Goal: Communication & Community: Answer question/provide support

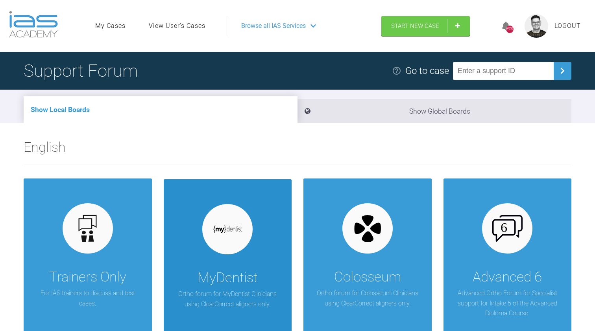
click at [205, 245] on div "MyDentist Ortho forum for MyDentist Clinicians using ClearCorrect aligners only." at bounding box center [228, 276] width 128 height 194
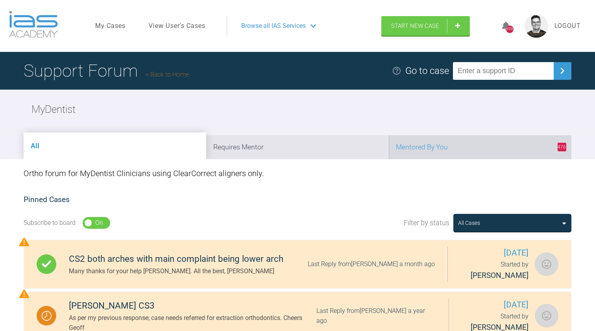
click at [444, 146] on li "476 Mentored By You" at bounding box center [480, 147] width 183 height 24
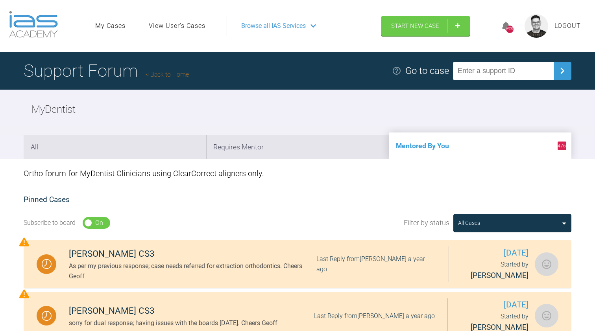
click at [172, 74] on link "Back to Home" at bounding box center [167, 74] width 43 height 7
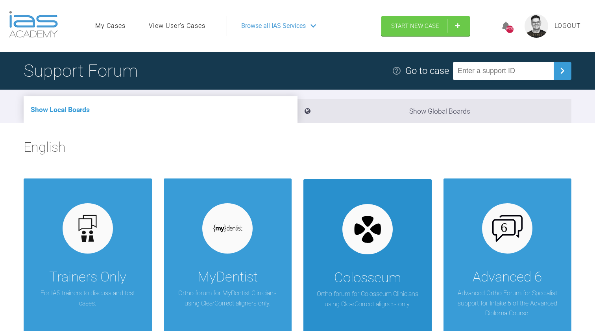
click at [351, 228] on div at bounding box center [367, 229] width 50 height 50
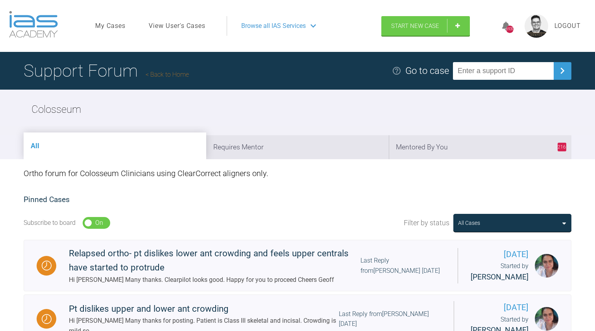
click at [169, 74] on link "Back to Home" at bounding box center [167, 74] width 43 height 7
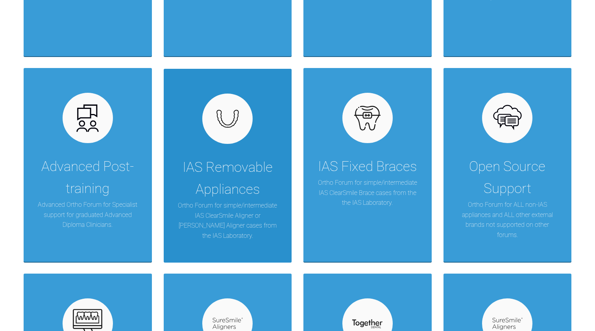
click at [245, 174] on div "IAS Removable Appliances" at bounding box center [227, 179] width 105 height 44
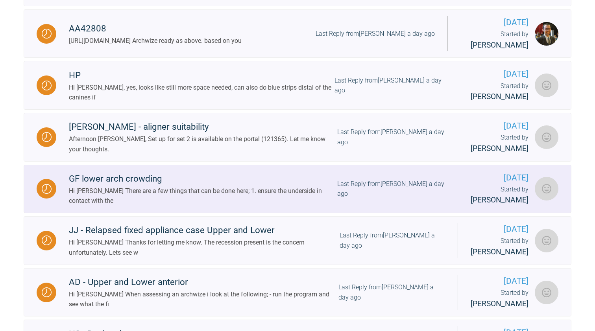
scroll to position [646, 0]
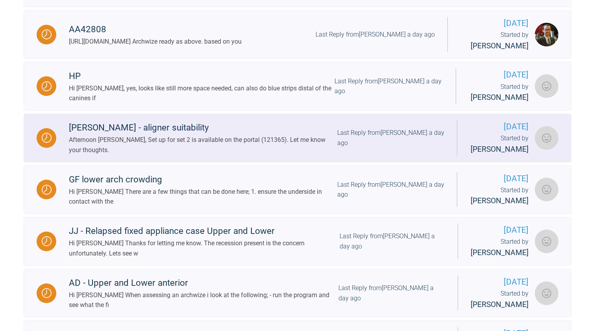
click at [223, 155] on div "Afternoon [PERSON_NAME], Set up for set 2 is available on the portal (121365). …" at bounding box center [203, 145] width 268 height 20
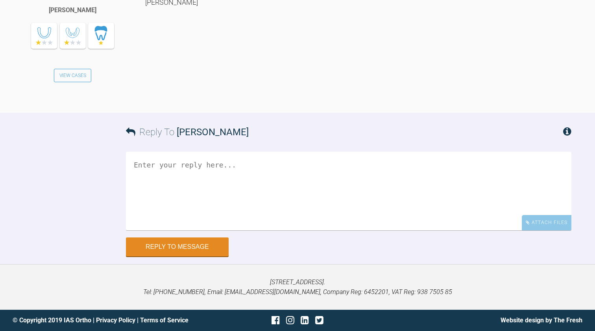
scroll to position [8692, 0]
drag, startPoint x: 273, startPoint y: 79, endPoint x: 296, endPoint y: 79, distance: 22.8
click at [296, 79] on div "Afternoon [PERSON_NAME], Set up for set 2 is available on the portal (121365). …" at bounding box center [358, 9] width 426 height 183
copy div "121365"
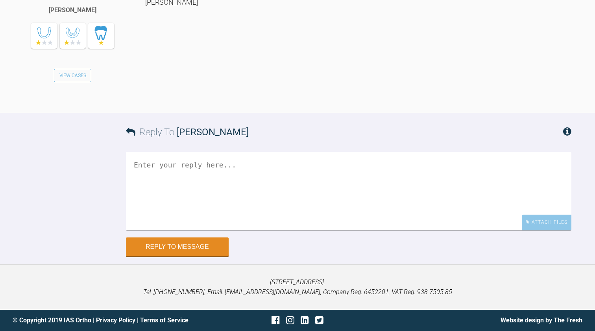
click at [159, 231] on textarea at bounding box center [348, 191] width 445 height 79
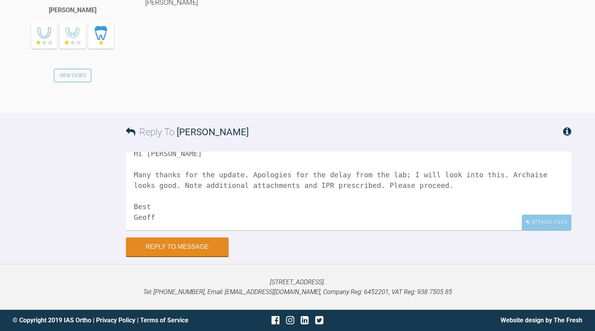
scroll to position [11, 0]
click at [410, 177] on textarea "Hi [PERSON_NAME] Many thanks for the update. Apologies for the delay from the l…" at bounding box center [348, 191] width 445 height 79
click at [412, 177] on textarea "Hi [PERSON_NAME] Many thanks for the update. Apologies for the delay from the l…" at bounding box center [348, 191] width 445 height 79
type textarea "Hi [PERSON_NAME] Many thanks for the update. Apologies for the delay from the l…"
click at [192, 248] on button "Reply to Message" at bounding box center [177, 247] width 103 height 19
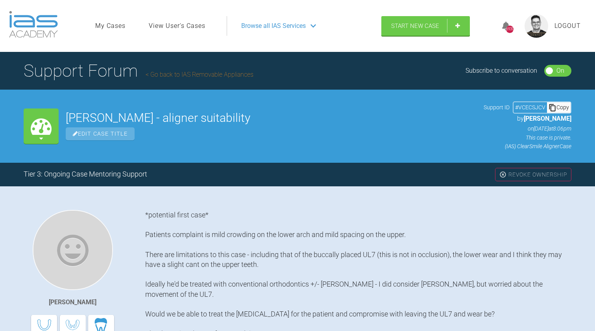
scroll to position [0, 0]
click at [192, 74] on link "Go back to IAS Removable Appliances" at bounding box center [200, 74] width 108 height 7
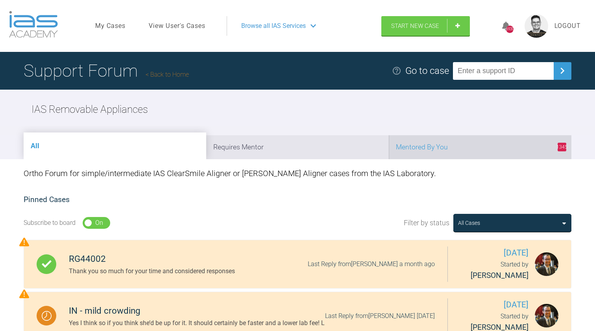
click at [407, 151] on li "1345 Mentored By You" at bounding box center [480, 147] width 183 height 24
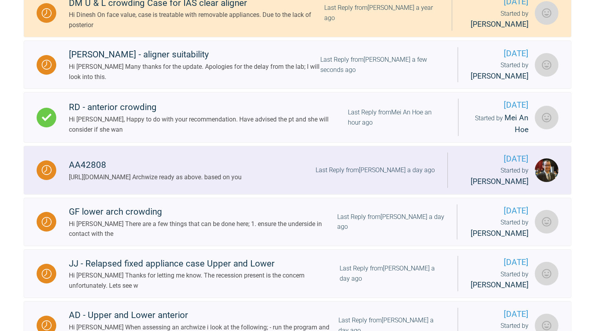
scroll to position [354, 0]
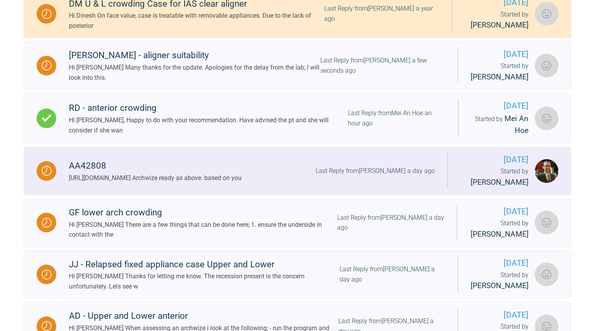
click at [194, 179] on div "[URL][DOMAIN_NAME] Archwize ready as above. based on you" at bounding box center [155, 178] width 173 height 10
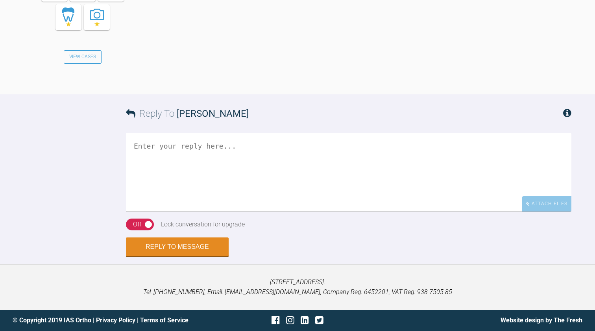
scroll to position [1404, 0]
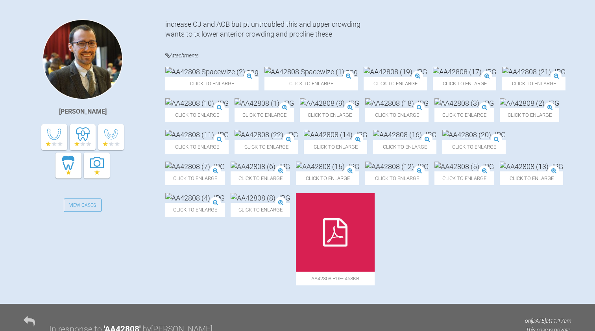
scroll to position [185, 0]
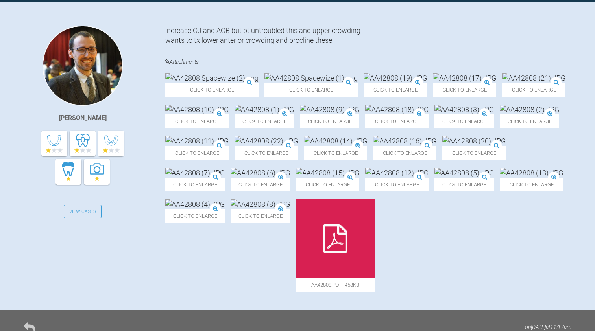
click at [288, 83] on img at bounding box center [310, 78] width 93 height 10
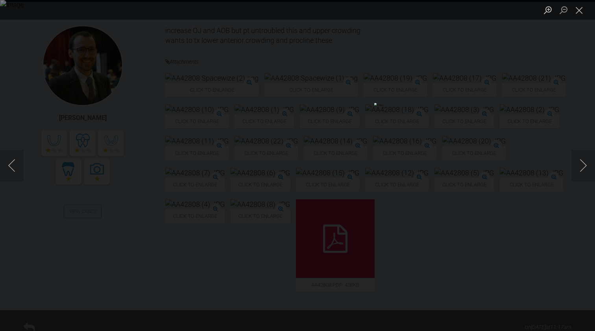
click at [178, 109] on img "Lightbox" at bounding box center [297, 165] width 595 height 331
click at [581, 164] on button "Next image" at bounding box center [583, 165] width 24 height 31
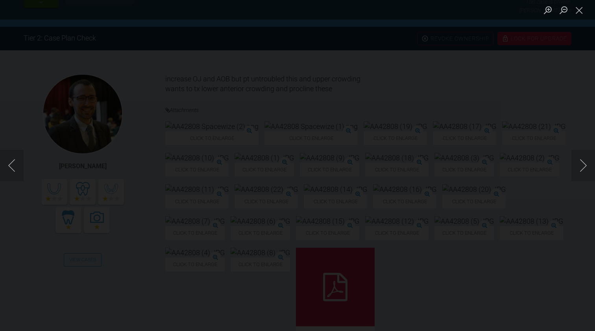
scroll to position [140, 0]
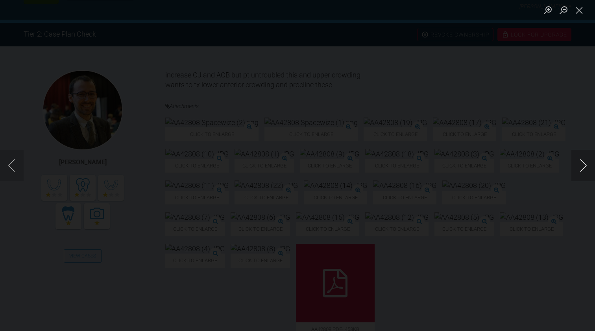
click at [580, 168] on button "Next image" at bounding box center [583, 165] width 24 height 31
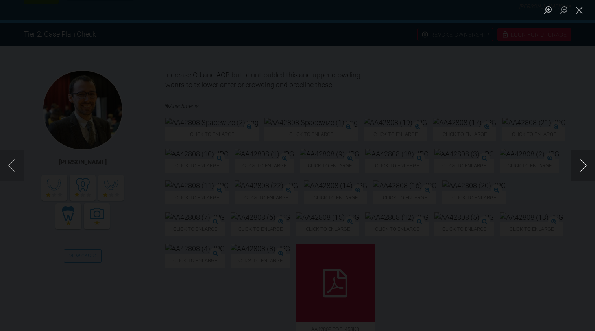
click at [580, 168] on button "Next image" at bounding box center [583, 165] width 24 height 31
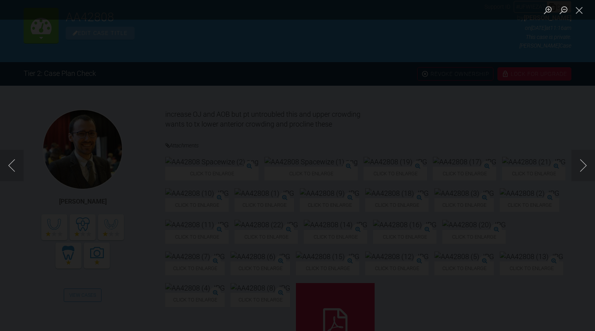
scroll to position [102, 0]
click at [582, 168] on button "Next image" at bounding box center [583, 165] width 24 height 31
click at [581, 12] on button "Close lightbox" at bounding box center [579, 10] width 16 height 14
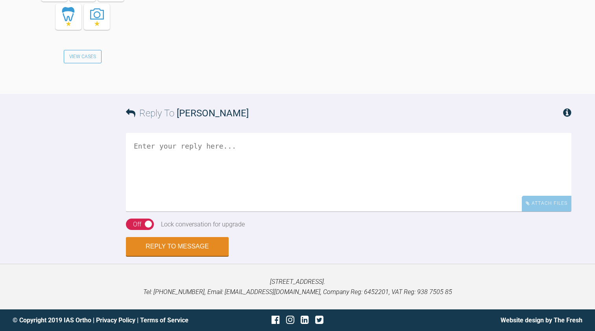
scroll to position [1642, 0]
click at [177, 148] on textarea at bounding box center [348, 172] width 445 height 79
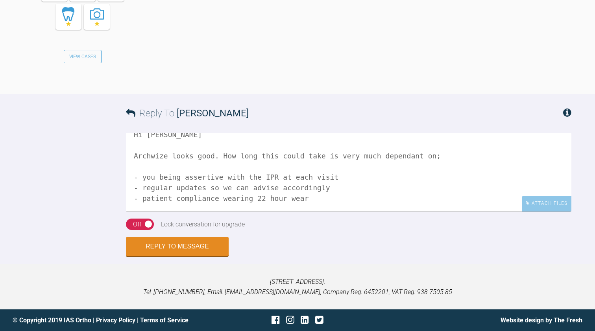
scroll to position [34, 0]
click at [227, 177] on textarea "Hi [PERSON_NAME] Archwize looks good. How long this could take is very much dep…" at bounding box center [348, 172] width 445 height 79
drag, startPoint x: 295, startPoint y: 177, endPoint x: 315, endPoint y: 175, distance: 20.2
click at [315, 176] on textarea "Hi [PERSON_NAME] Archwize looks good. How long this could take is very much dep…" at bounding box center [348, 172] width 445 height 79
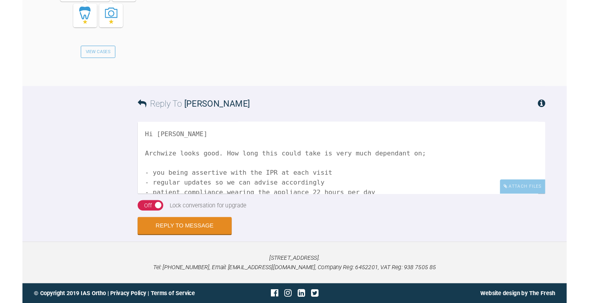
scroll to position [1642, 0]
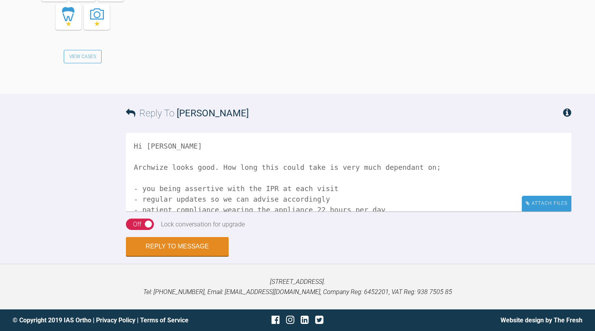
type textarea "Hi [PERSON_NAME] Archwize looks good. How long this could take is very much dep…"
click at [537, 206] on div "Attach Files" at bounding box center [547, 203] width 50 height 15
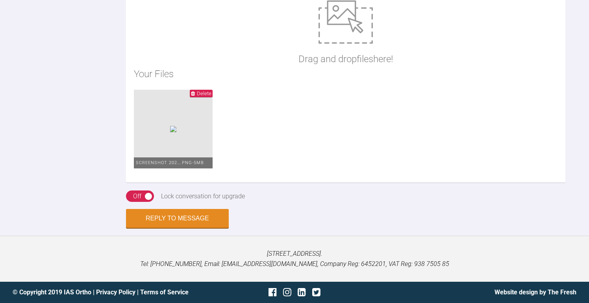
scroll to position [88, 0]
click at [196, 221] on button "Reply to Message" at bounding box center [177, 219] width 103 height 19
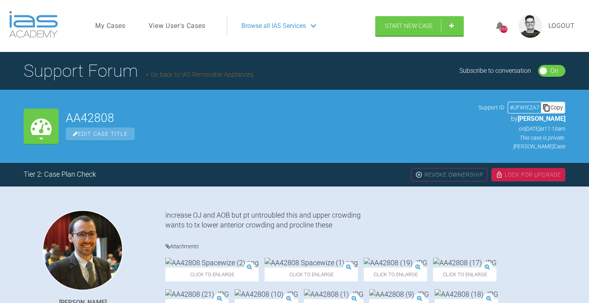
scroll to position [0, 0]
click at [512, 172] on div "Lock For Upgrade" at bounding box center [528, 174] width 74 height 13
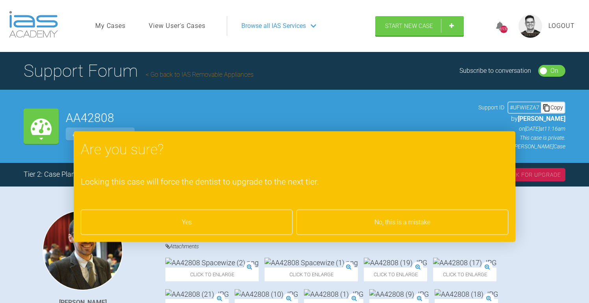
click at [214, 221] on div "Yes" at bounding box center [187, 222] width 212 height 25
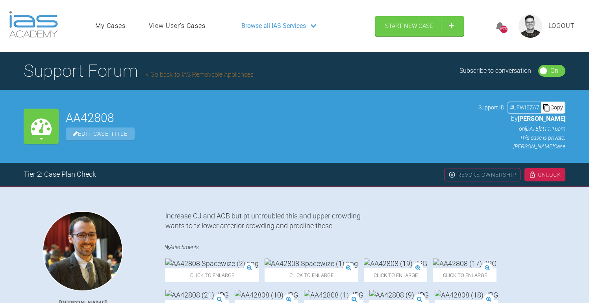
click at [185, 75] on link "Go back to IAS Removable Appliances" at bounding box center [200, 74] width 108 height 7
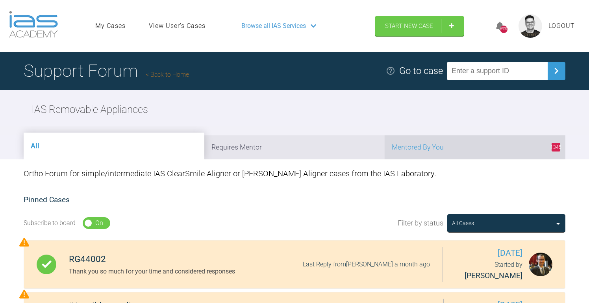
click at [421, 142] on li "1345 Mentored By You" at bounding box center [474, 147] width 181 height 24
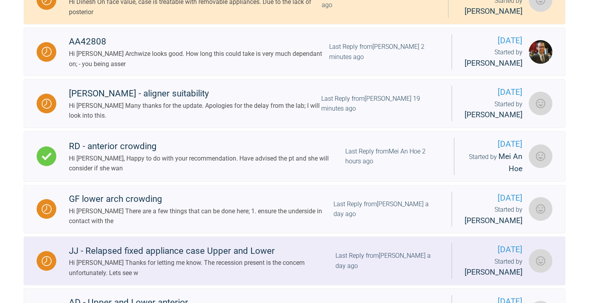
scroll to position [363, 0]
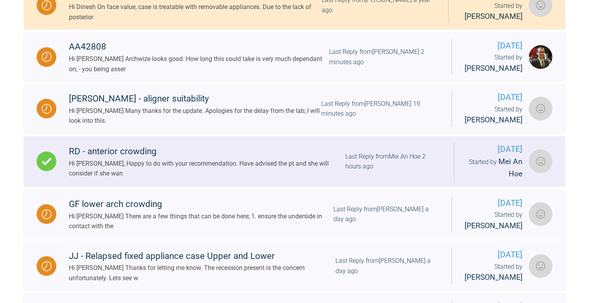
click at [171, 172] on div "Hi [PERSON_NAME], Happy to do with your recommendation. Have advised the pt and…" at bounding box center [207, 169] width 276 height 20
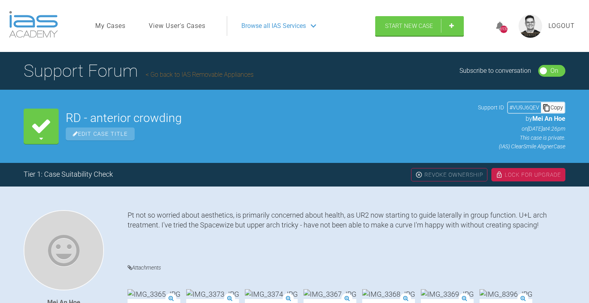
click at [537, 175] on div "Lock For Upgrade" at bounding box center [528, 174] width 74 height 13
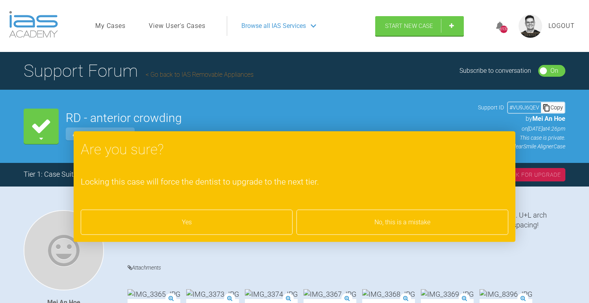
click at [188, 222] on div "Yes" at bounding box center [187, 222] width 212 height 25
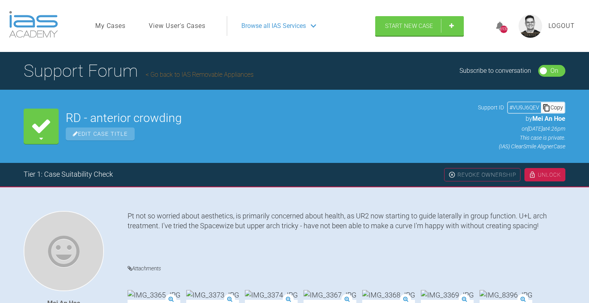
click at [193, 75] on link "Go back to IAS Removable Appliances" at bounding box center [200, 74] width 108 height 7
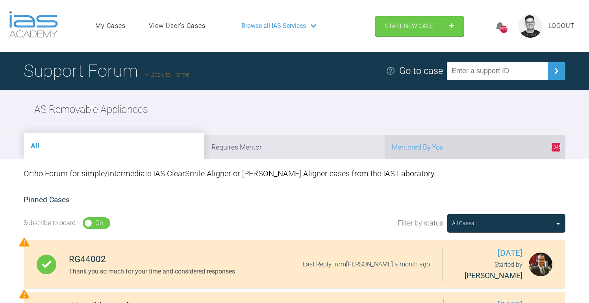
click at [425, 157] on li "1345 Mentored By You" at bounding box center [474, 147] width 181 height 24
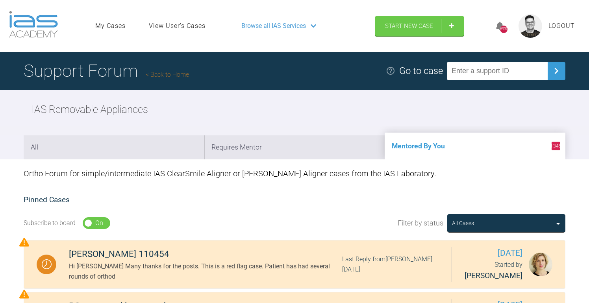
click at [175, 74] on link "Back to Home" at bounding box center [167, 74] width 43 height 7
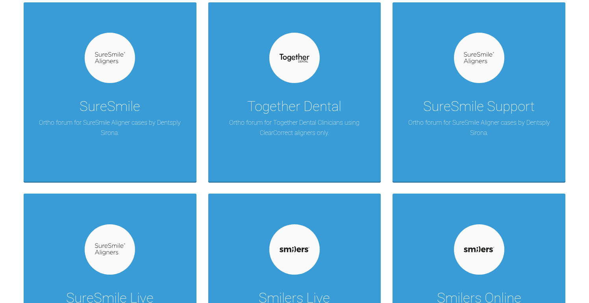
scroll to position [753, 0]
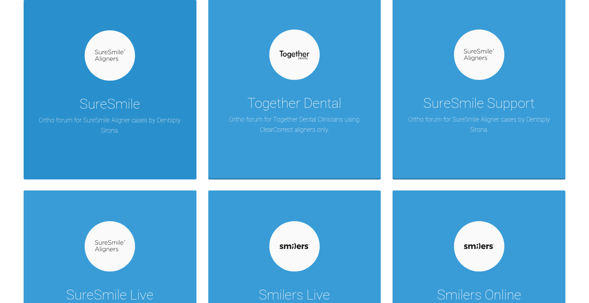
click at [141, 101] on div "SureSmile Ortho forum for SureSmile Aligner cases by Dentsply Sirona." at bounding box center [110, 89] width 173 height 179
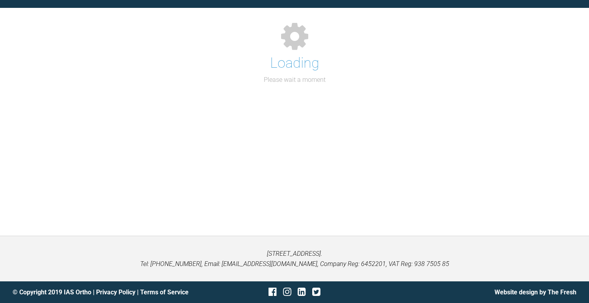
scroll to position [81, 0]
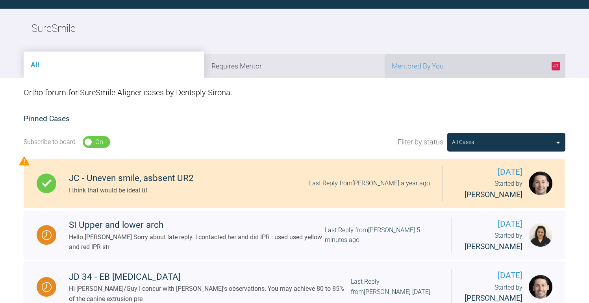
click at [465, 63] on li "47 Mentored By You" at bounding box center [474, 66] width 181 height 24
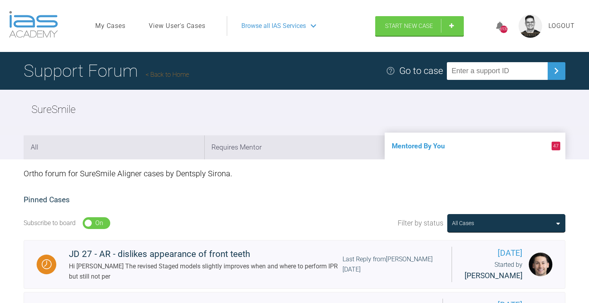
scroll to position [0, 0]
click at [169, 74] on link "Back to Home" at bounding box center [167, 74] width 43 height 7
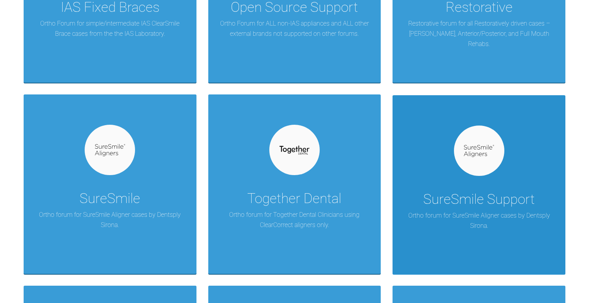
click at [441, 166] on div "SureSmile Support Ortho forum for SureSmile Aligner cases by Dentsply Sirona." at bounding box center [478, 184] width 173 height 179
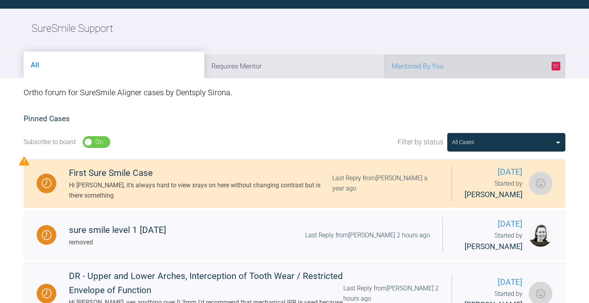
click at [446, 70] on li "51 Mentored By You" at bounding box center [474, 66] width 181 height 24
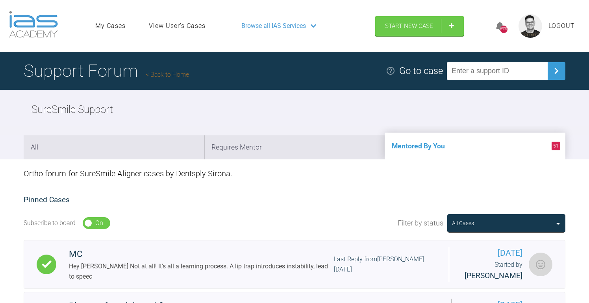
scroll to position [0, 0]
click at [180, 76] on link "Back to Home" at bounding box center [167, 74] width 43 height 7
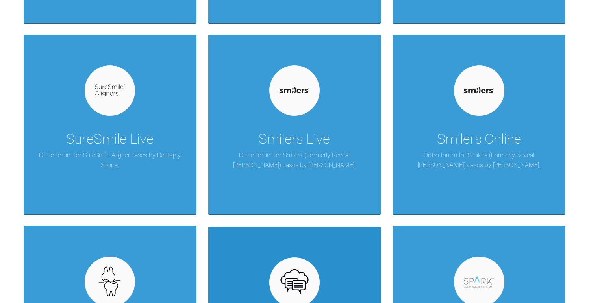
scroll to position [855, 0]
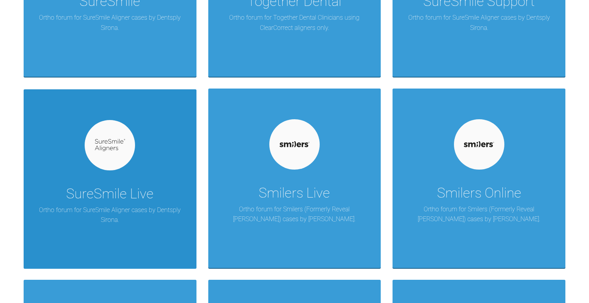
click at [107, 170] on div "SureSmile Live Ortho forum for SureSmile Aligner cases by Dentsply Sirona." at bounding box center [110, 178] width 173 height 179
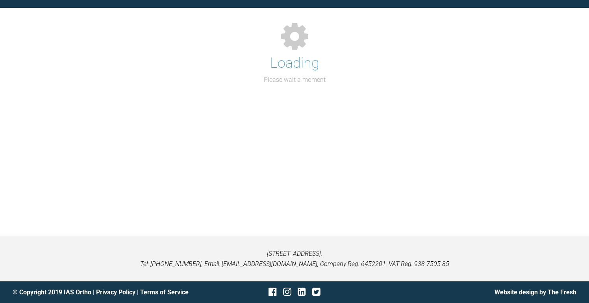
scroll to position [81, 0]
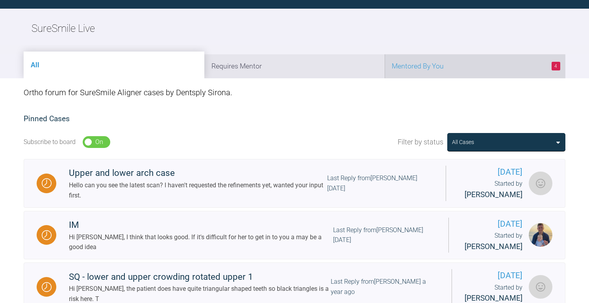
click at [436, 70] on li "4 Mentored By You" at bounding box center [474, 66] width 181 height 24
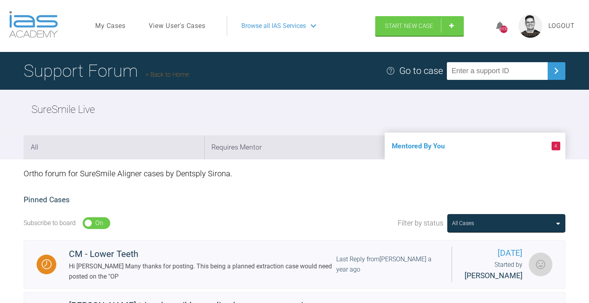
scroll to position [0, 0]
click at [170, 74] on link "Back to Home" at bounding box center [167, 74] width 43 height 7
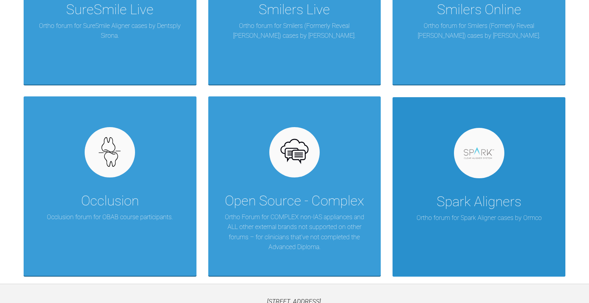
click at [422, 201] on div "Spark Aligners Ortho forum for Spark Aligner cases by [PERSON_NAME]" at bounding box center [478, 186] width 173 height 179
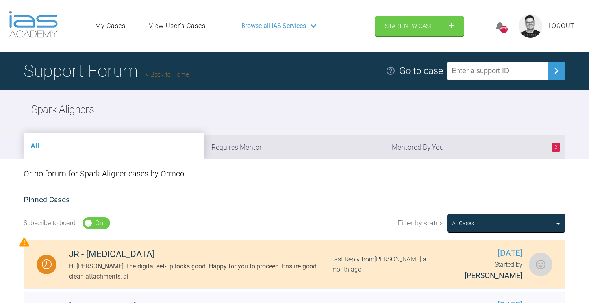
click at [169, 77] on link "Back to Home" at bounding box center [167, 74] width 43 height 7
